Goal: Information Seeking & Learning: Learn about a topic

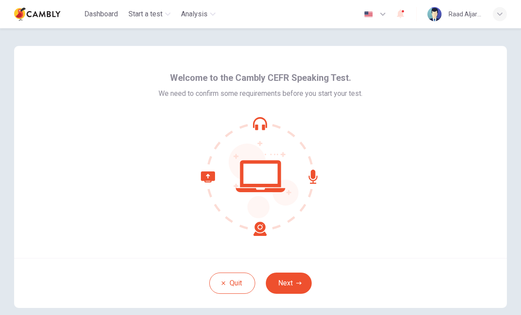
click at [303, 281] on button "Next" at bounding box center [289, 282] width 46 height 21
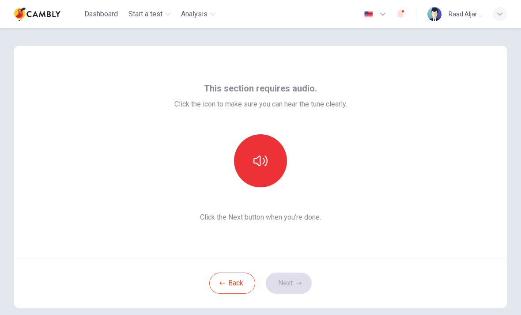
click at [275, 160] on button "button" at bounding box center [260, 160] width 53 height 53
click at [294, 274] on button "Next" at bounding box center [289, 282] width 46 height 21
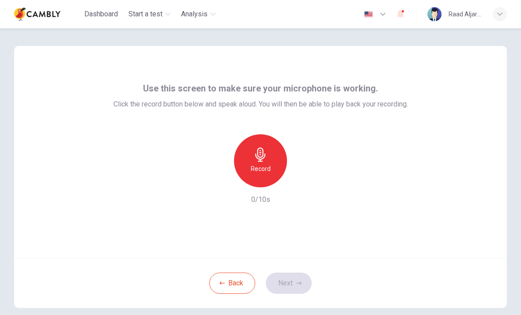
click at [273, 162] on div "Record" at bounding box center [260, 160] width 53 height 53
click at [300, 284] on icon "button" at bounding box center [298, 282] width 5 height 5
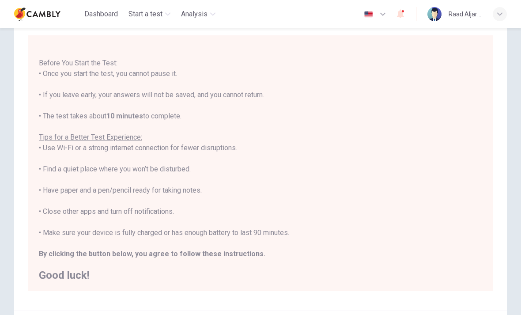
scroll to position [68, 0]
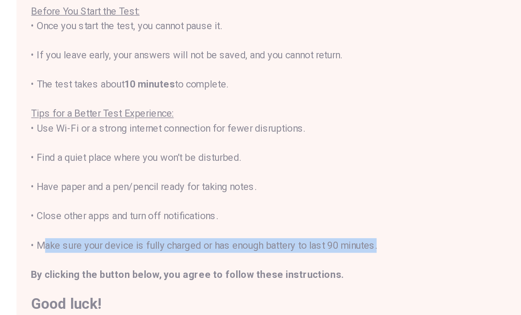
click at [324, 173] on div "You are about to start a CEFR Speaking Test . Before You Start the Test: • Once…" at bounding box center [260, 150] width 443 height 244
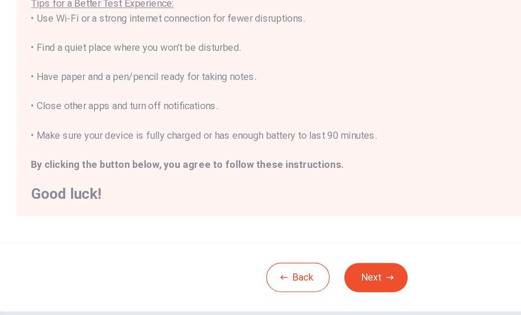
click at [279, 237] on button "Next" at bounding box center [289, 247] width 46 height 21
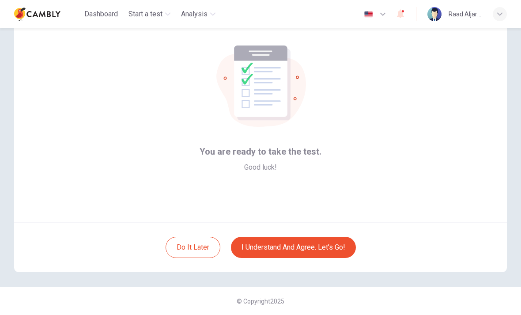
click at [329, 244] on button "I understand and agree. Let’s go!" at bounding box center [293, 247] width 125 height 21
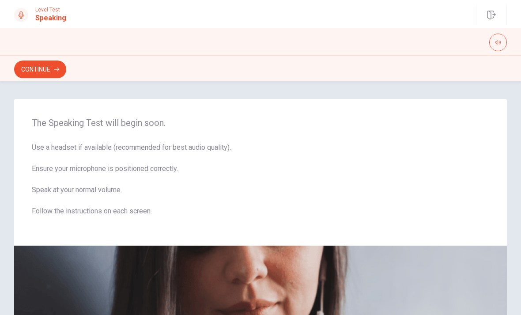
click at [22, 16] on icon at bounding box center [21, 14] width 5 height 7
click at [56, 65] on button "Continue" at bounding box center [40, 69] width 52 height 18
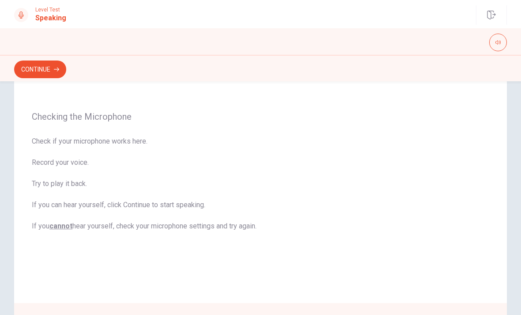
scroll to position [60, 0]
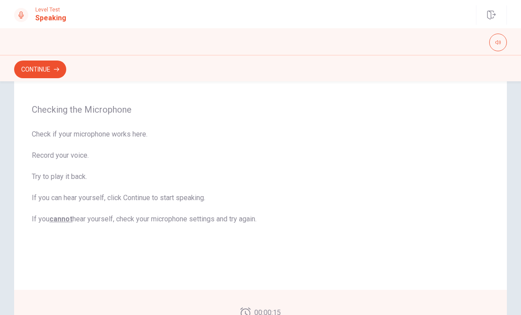
click at [501, 45] on button "button" at bounding box center [498, 43] width 18 height 18
click at [501, 40] on button "button" at bounding box center [498, 43] width 18 height 18
click at [26, 16] on div at bounding box center [21, 15] width 14 height 14
click at [19, 18] on icon at bounding box center [21, 14] width 7 height 7
click at [43, 19] on h1 "Speaking" at bounding box center [50, 18] width 31 height 11
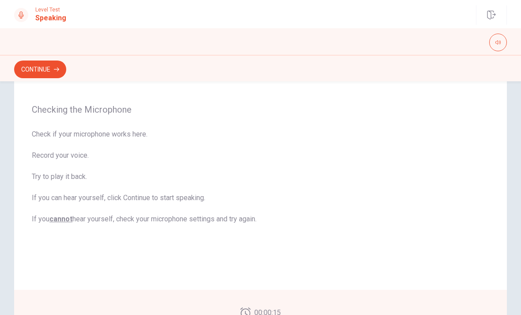
click at [20, 19] on div at bounding box center [21, 15] width 14 height 14
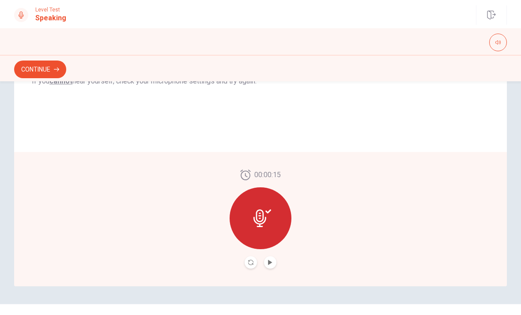
scroll to position [198, 0]
click at [272, 266] on button "Play Audio" at bounding box center [270, 262] width 12 height 12
click at [56, 68] on icon "button" at bounding box center [56, 69] width 5 height 5
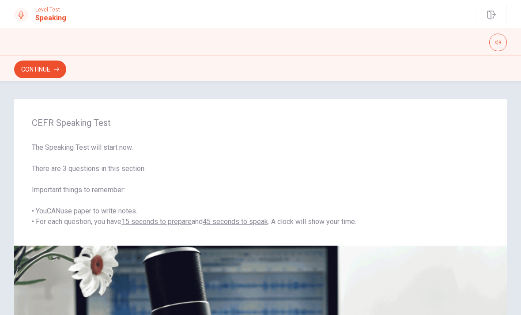
scroll to position [0, 0]
click at [54, 76] on button "Continue" at bounding box center [40, 69] width 52 height 18
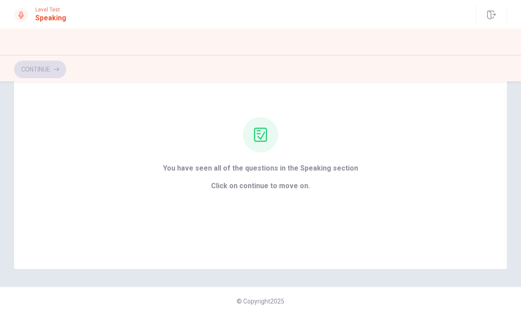
scroll to position [60, 0]
click at [53, 56] on div "Continue" at bounding box center [260, 68] width 521 height 26
click at [55, 73] on button "Continue" at bounding box center [40, 69] width 52 height 18
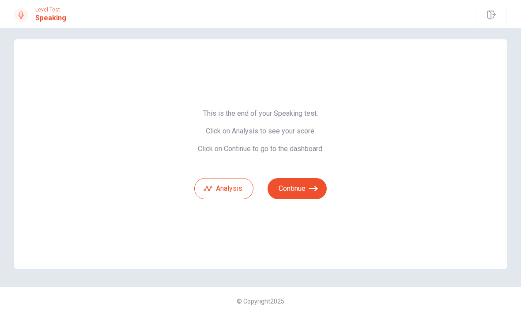
scroll to position [7, 0]
click at [228, 187] on button "Analysis" at bounding box center [223, 188] width 59 height 21
